Goal: Communication & Community: Answer question/provide support

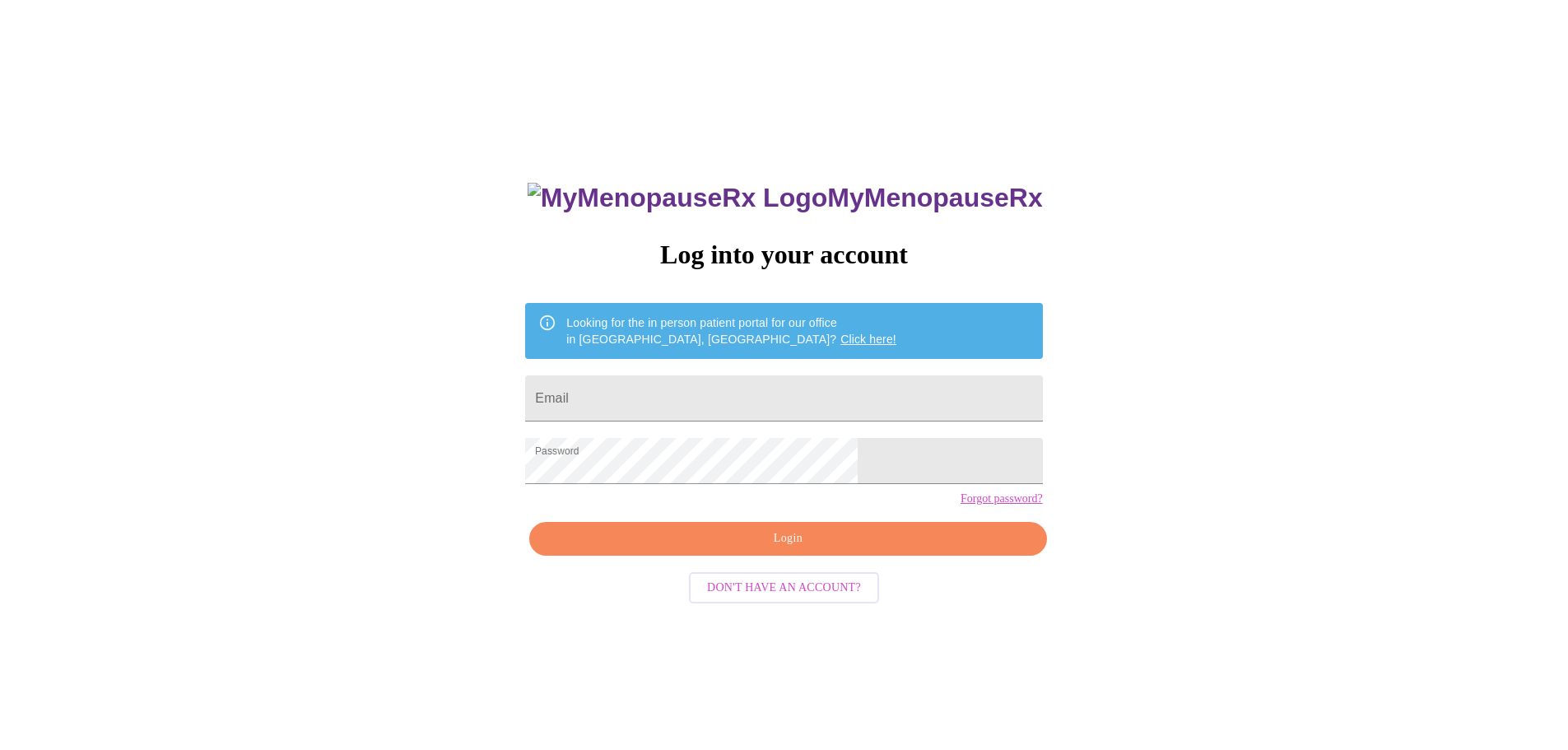
scroll to position [16, 0]
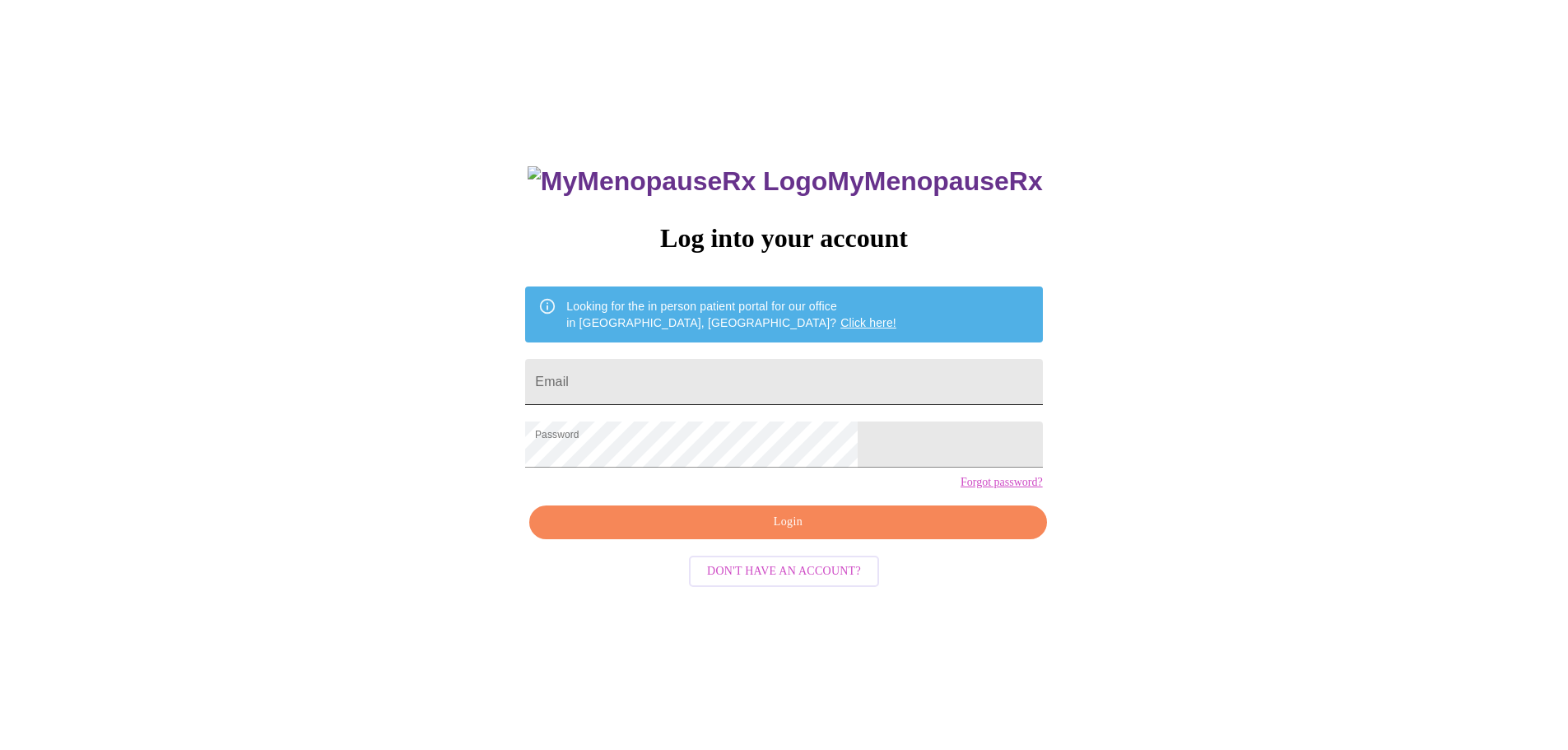
click at [668, 384] on input "Email" at bounding box center [784, 382] width 517 height 46
type input "[EMAIL_ADDRESS][DOMAIN_NAME]"
click at [736, 532] on span "Login" at bounding box center [788, 522] width 479 height 20
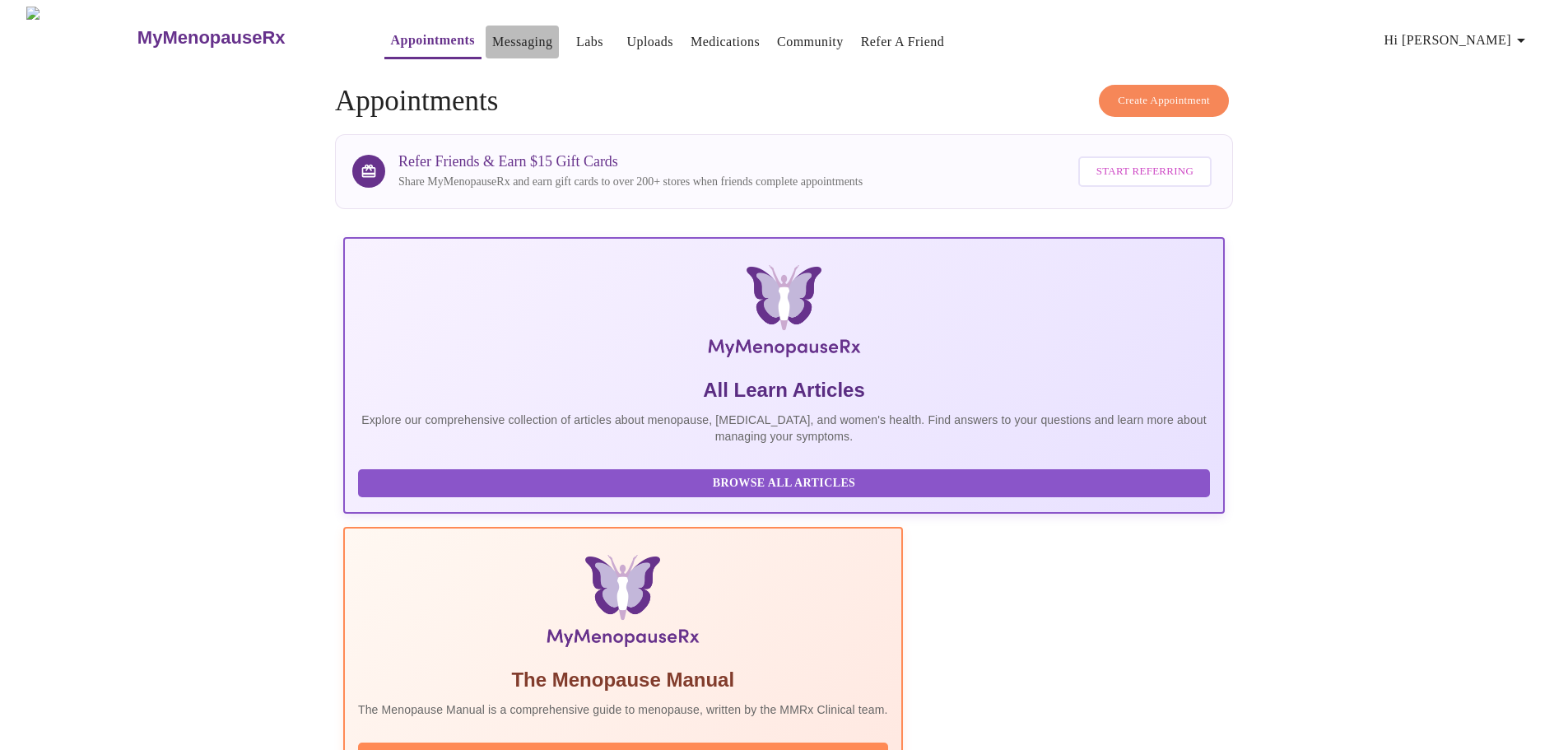
click at [492, 31] on link "Messaging" at bounding box center [522, 42] width 60 height 23
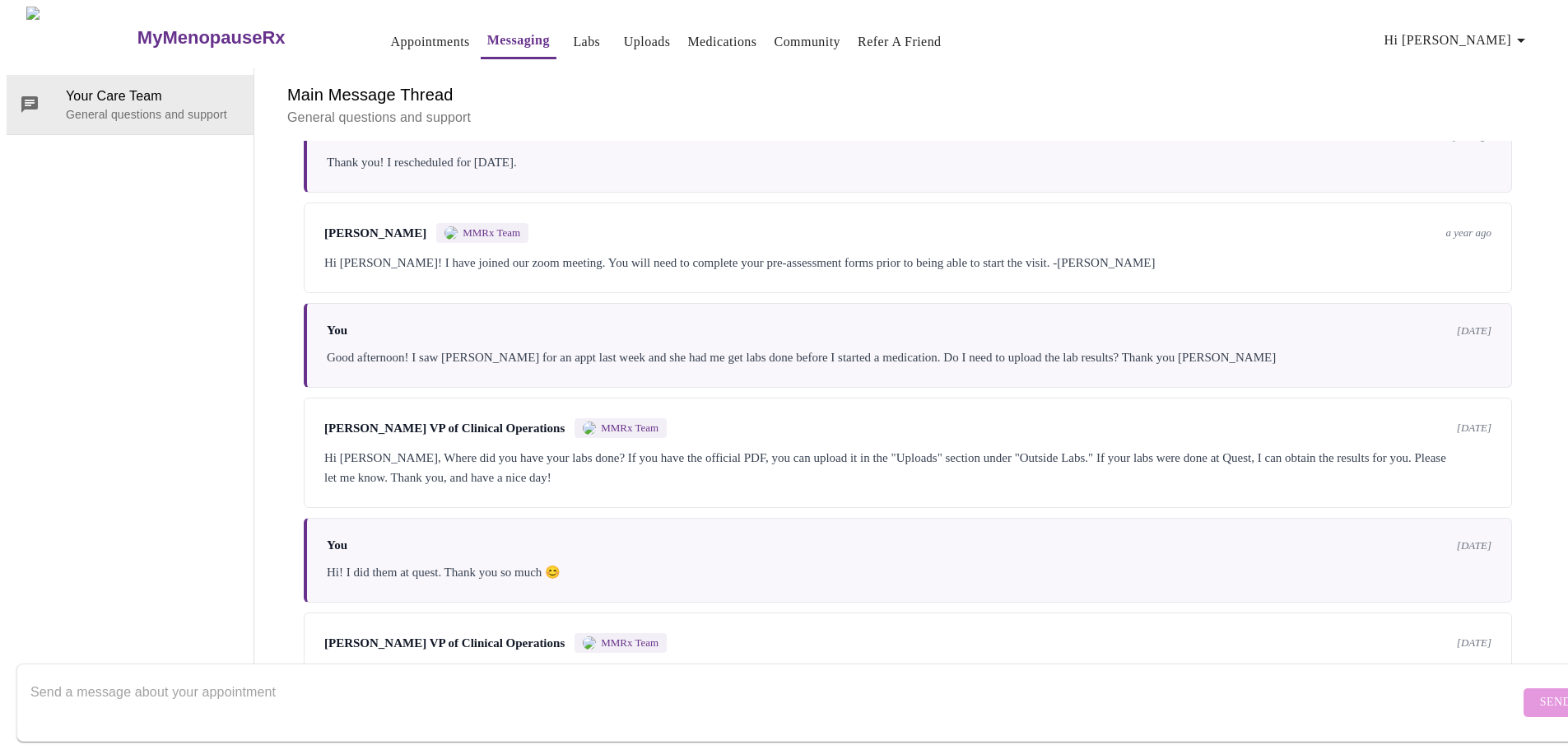
scroll to position [592, 0]
